Goal: Navigation & Orientation: Find specific page/section

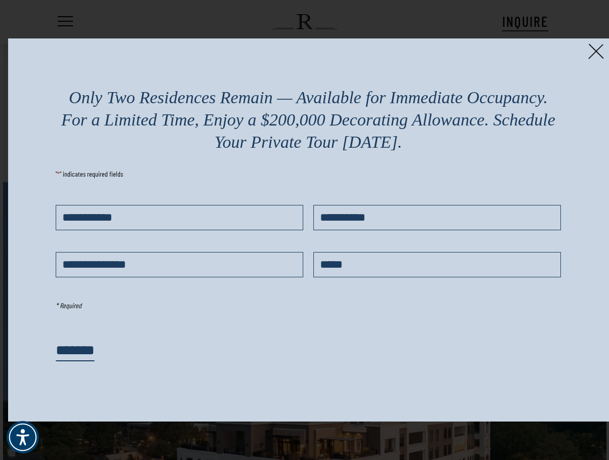
scroll to position [709, 0]
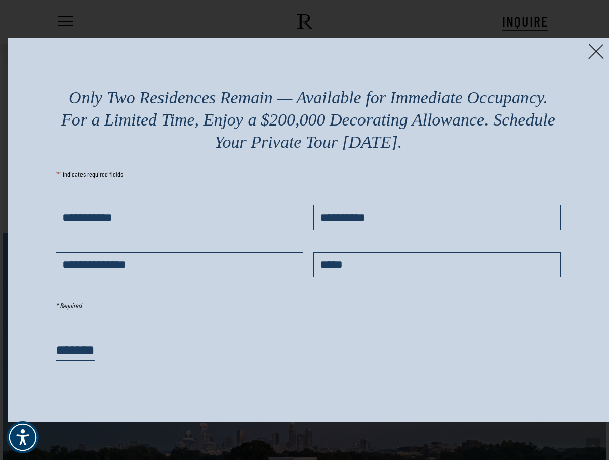
click at [594, 55] on img at bounding box center [596, 52] width 16 height 16
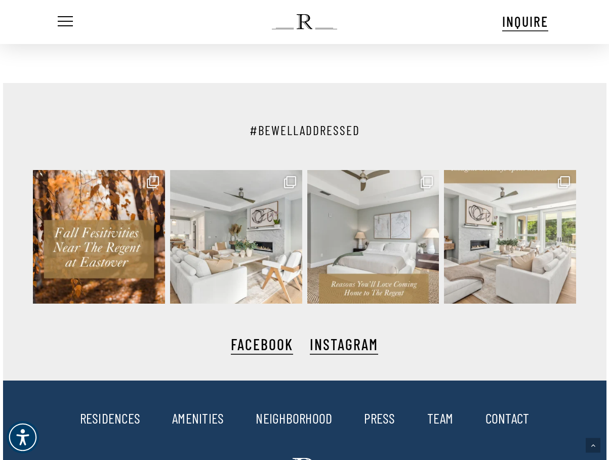
scroll to position [2278, 0]
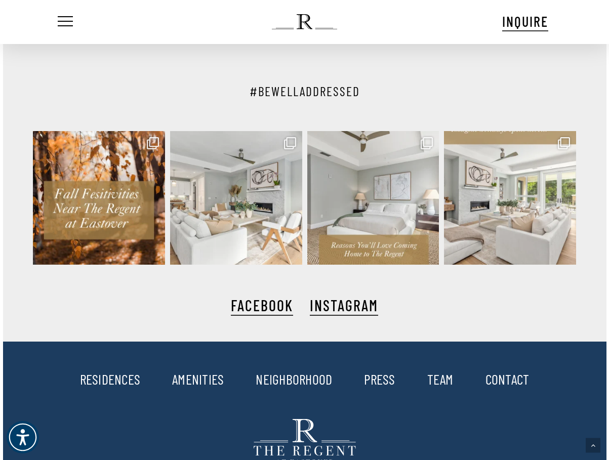
click at [201, 386] on link "AMENITIES" at bounding box center [198, 379] width 52 height 17
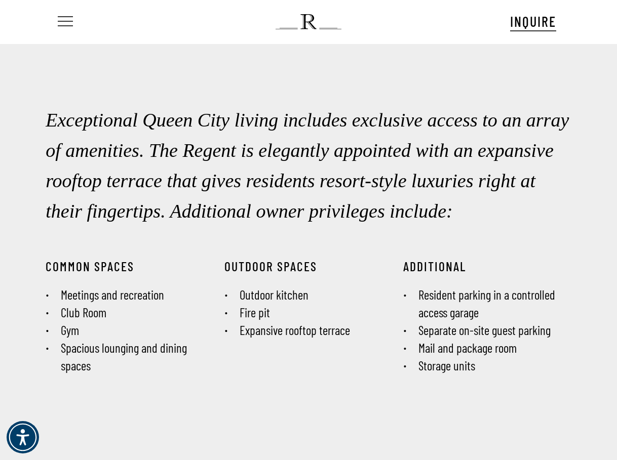
click at [63, 18] on span "Navigation Menu" at bounding box center [65, 22] width 11 height 14
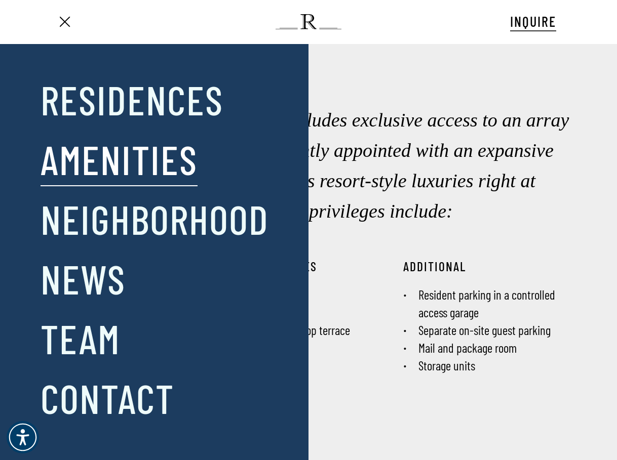
click at [182, 105] on div at bounding box center [203, 252] width 109 height 358
click at [112, 120] on link "Residences" at bounding box center [132, 99] width 183 height 53
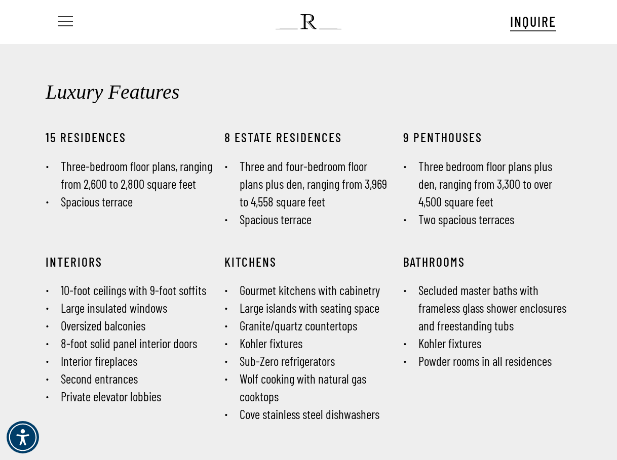
click at [66, 18] on span "Navigation Menu" at bounding box center [65, 22] width 11 height 14
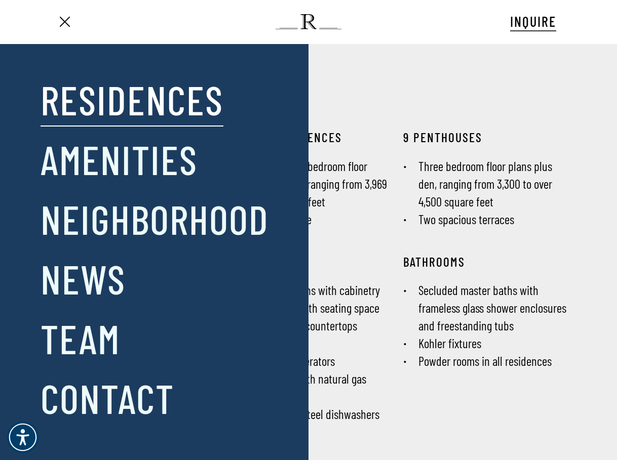
click at [388, 243] on div "Close Menu Residences Amenities Neighborhood News Team Contact" at bounding box center [313, 230] width 627 height 460
